Goal: Find specific page/section: Find specific page/section

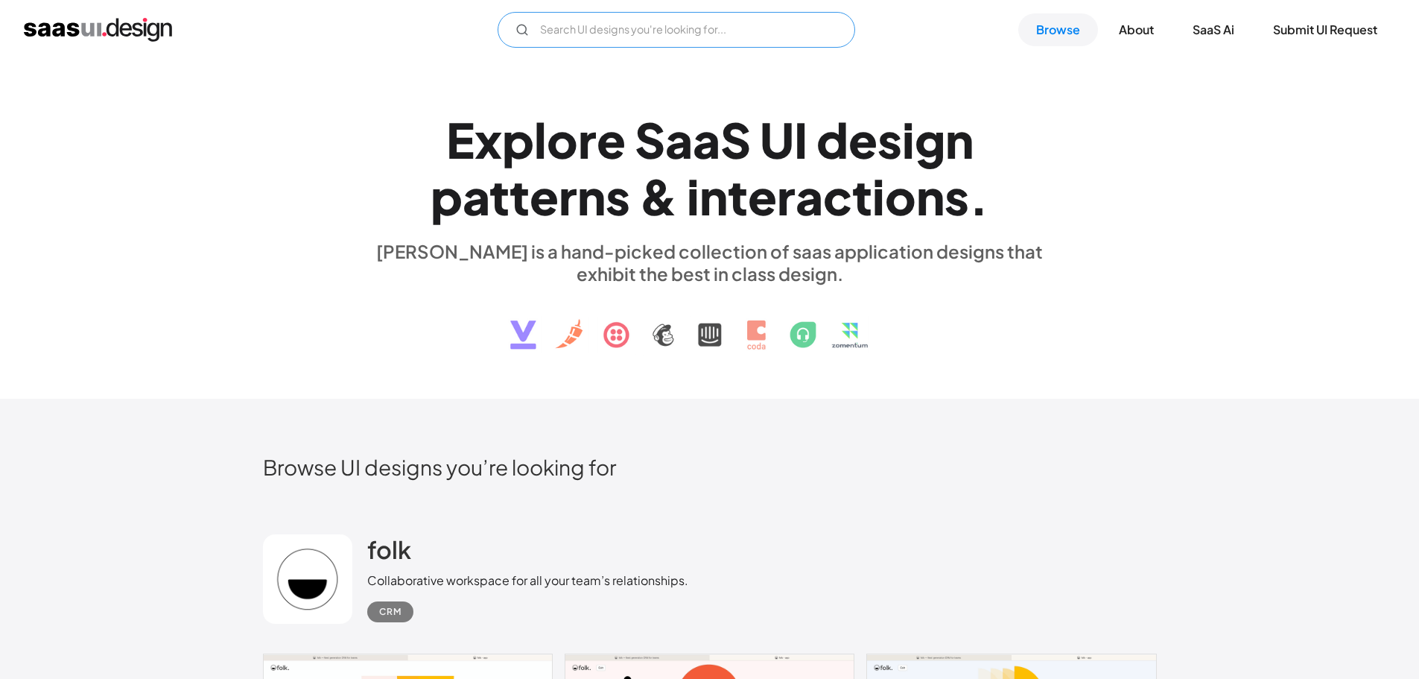
click at [552, 35] on input "text" at bounding box center [677, 30] width 358 height 36
type input "skillspot"
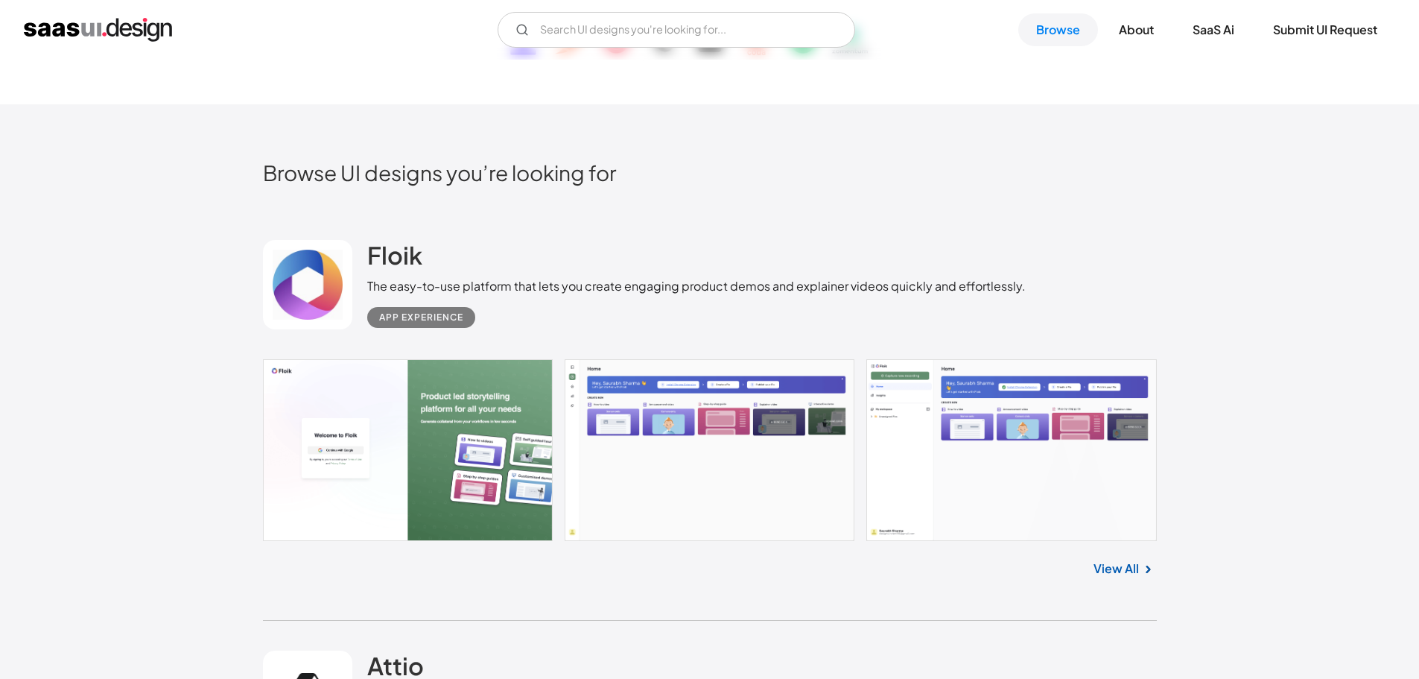
scroll to position [149, 0]
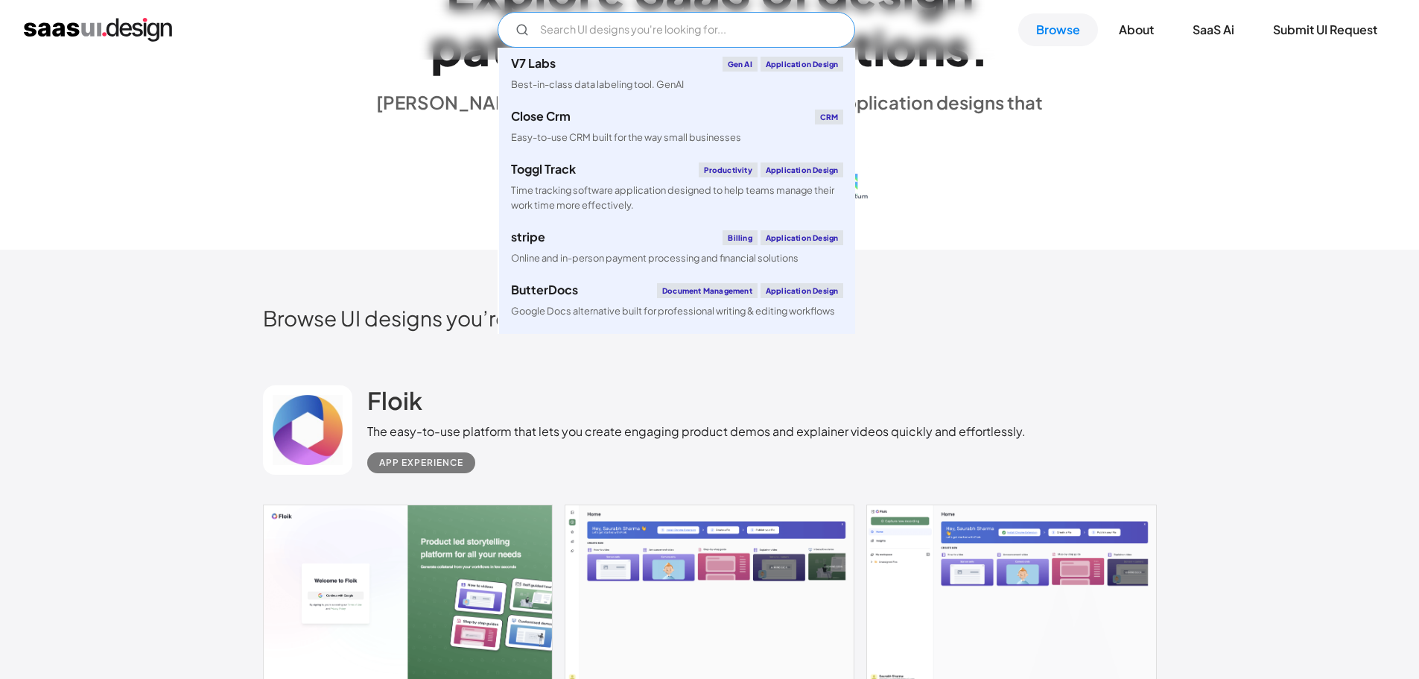
click at [587, 25] on input "Email Form" at bounding box center [677, 30] width 358 height 36
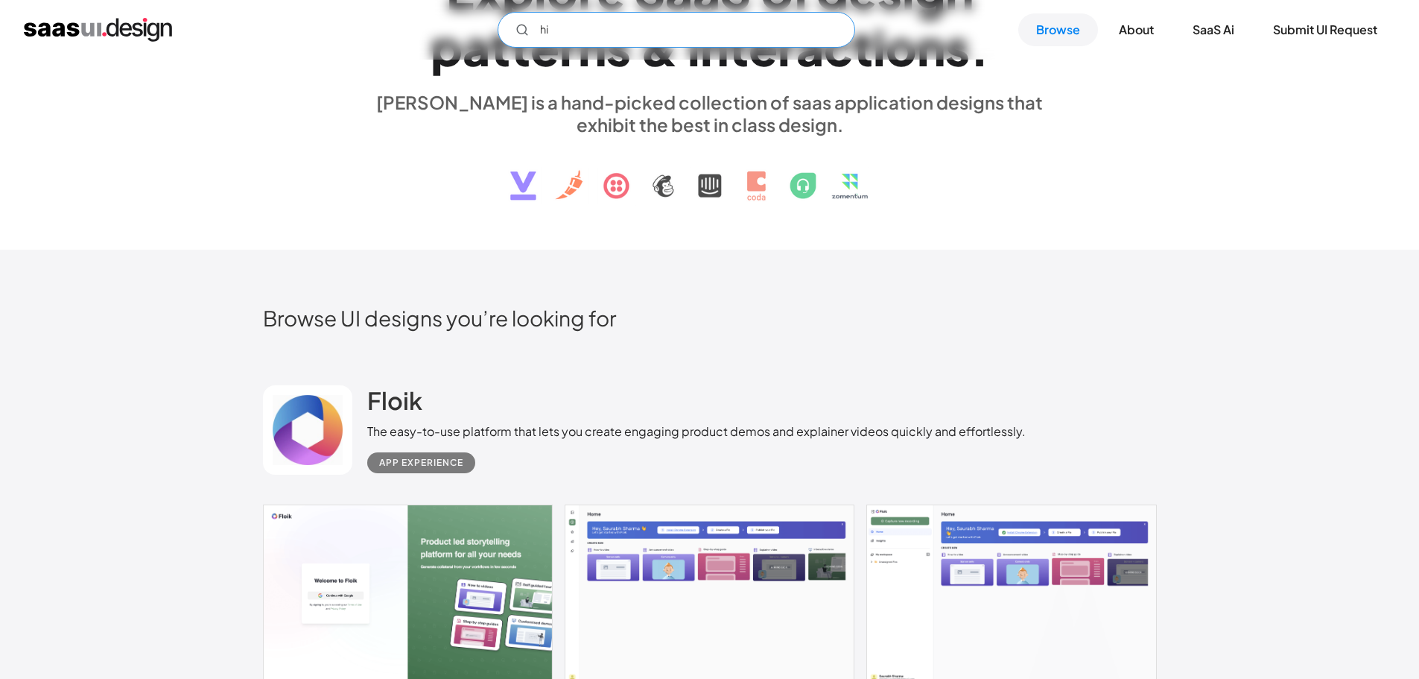
type input "h"
type input "hiring"
drag, startPoint x: 435, startPoint y: 333, endPoint x: 468, endPoint y: 335, distance: 32.8
click at [435, 334] on div "Browse UI designs you’re looking for" at bounding box center [710, 330] width 894 height 51
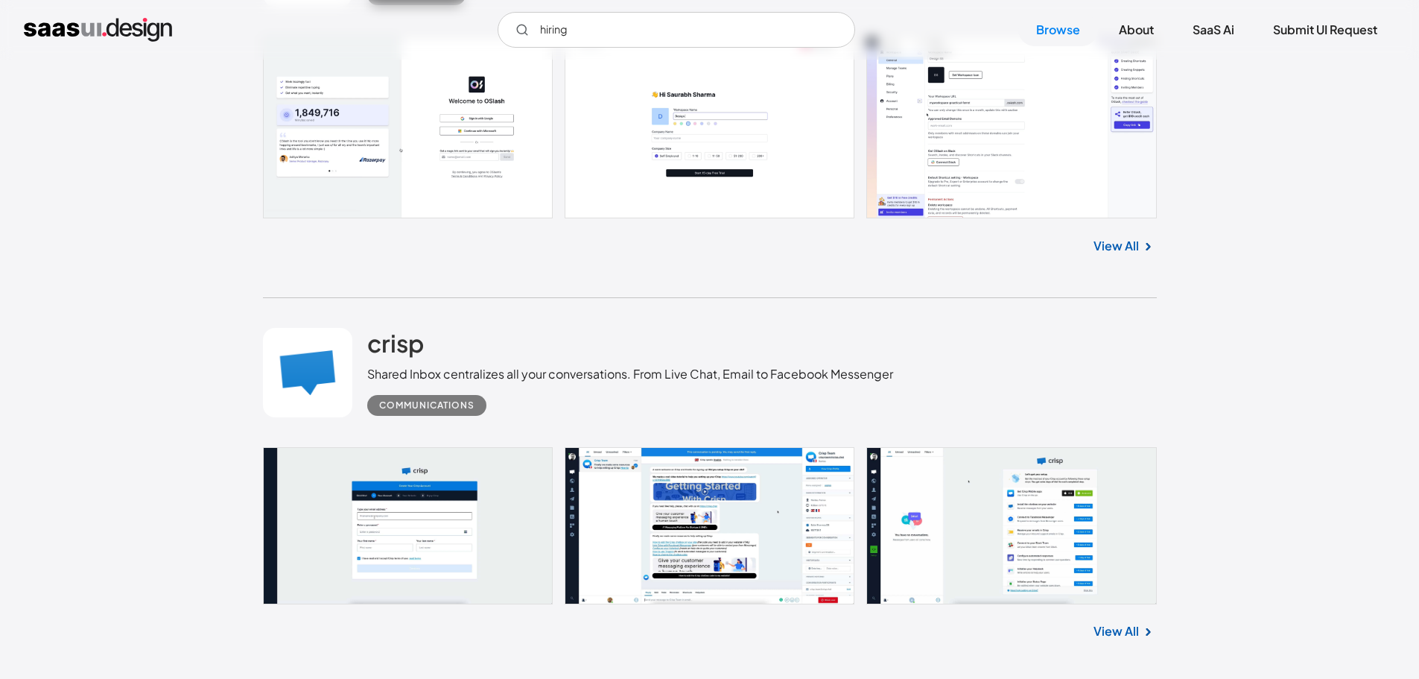
scroll to position [11846, 0]
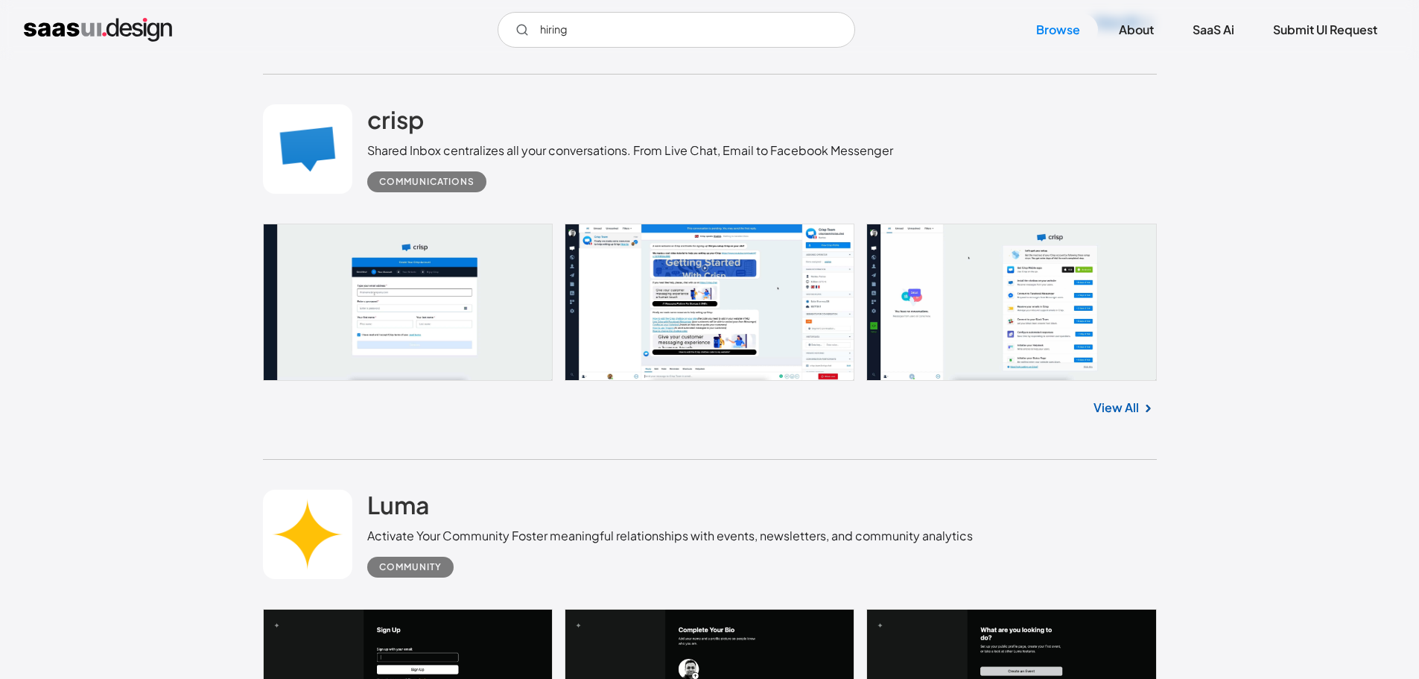
click at [717, 311] on link at bounding box center [710, 302] width 894 height 157
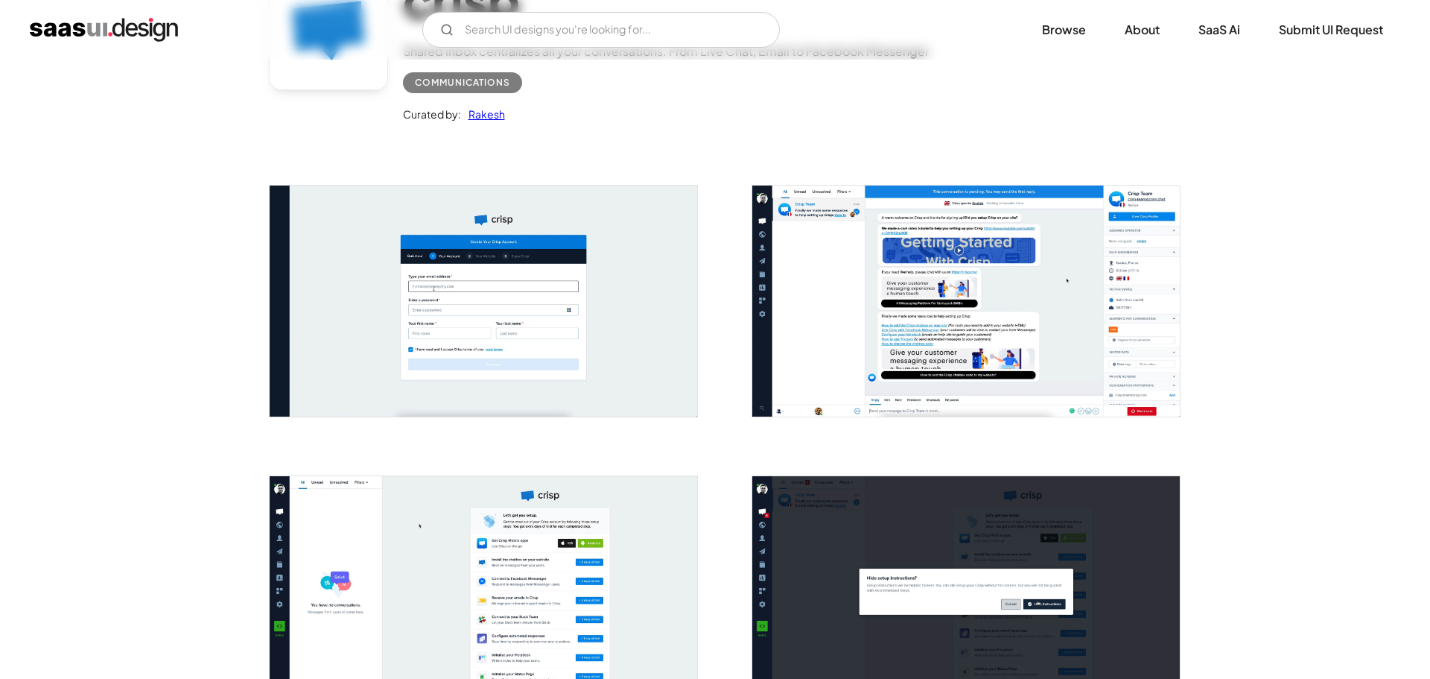
scroll to position [224, 0]
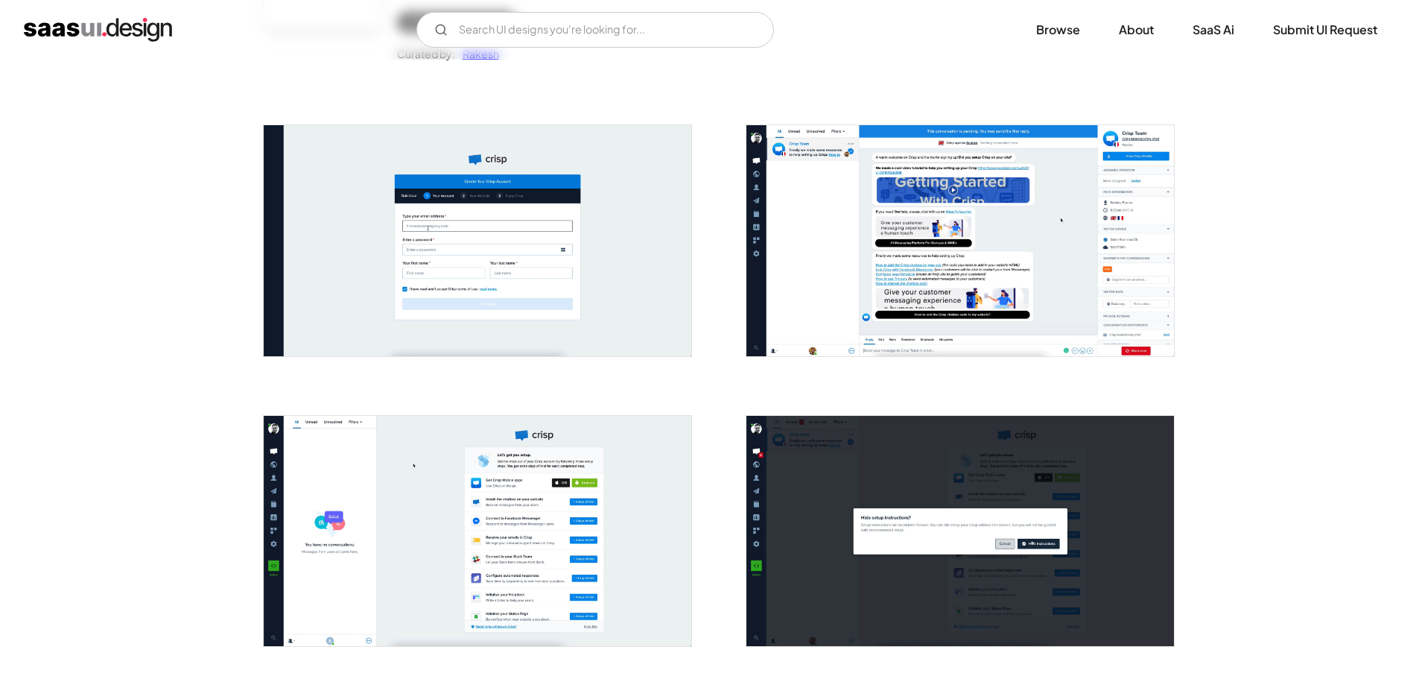
click at [954, 251] on img "open lightbox" at bounding box center [961, 240] width 428 height 230
